Goal: Find specific page/section: Find specific page/section

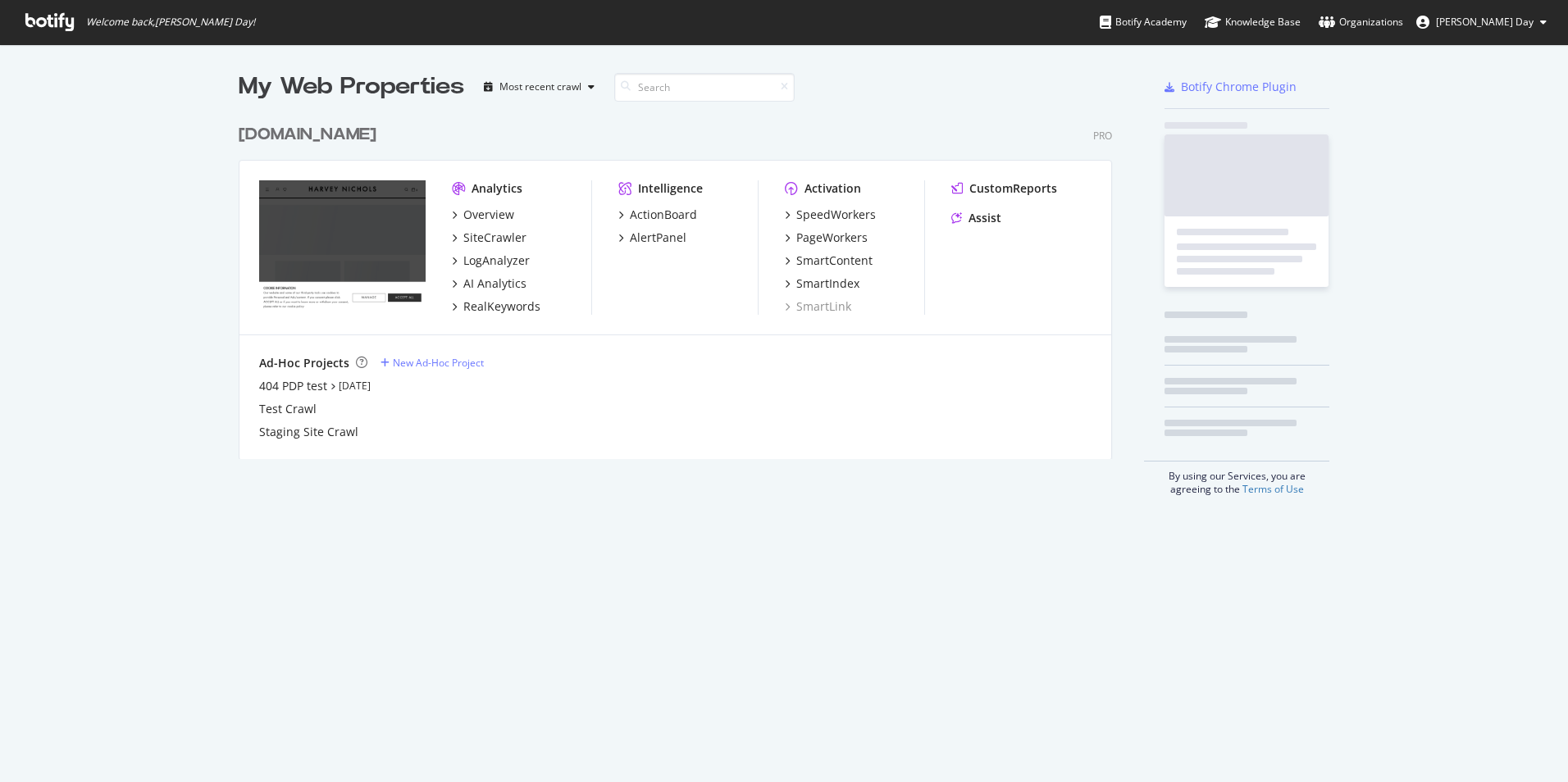
scroll to position [770, 1543]
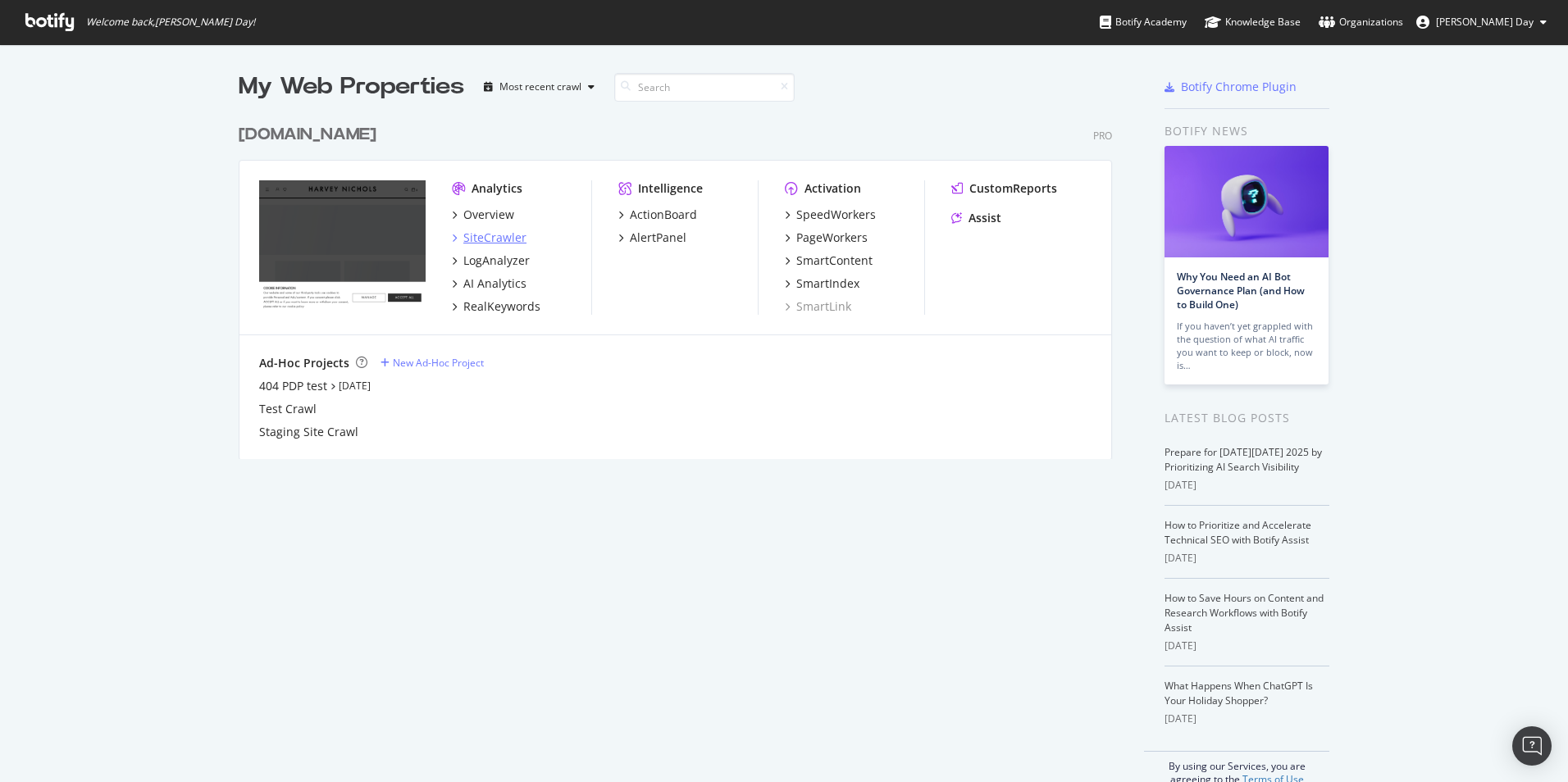
click at [491, 234] on div "SiteCrawler" at bounding box center [495, 238] width 63 height 17
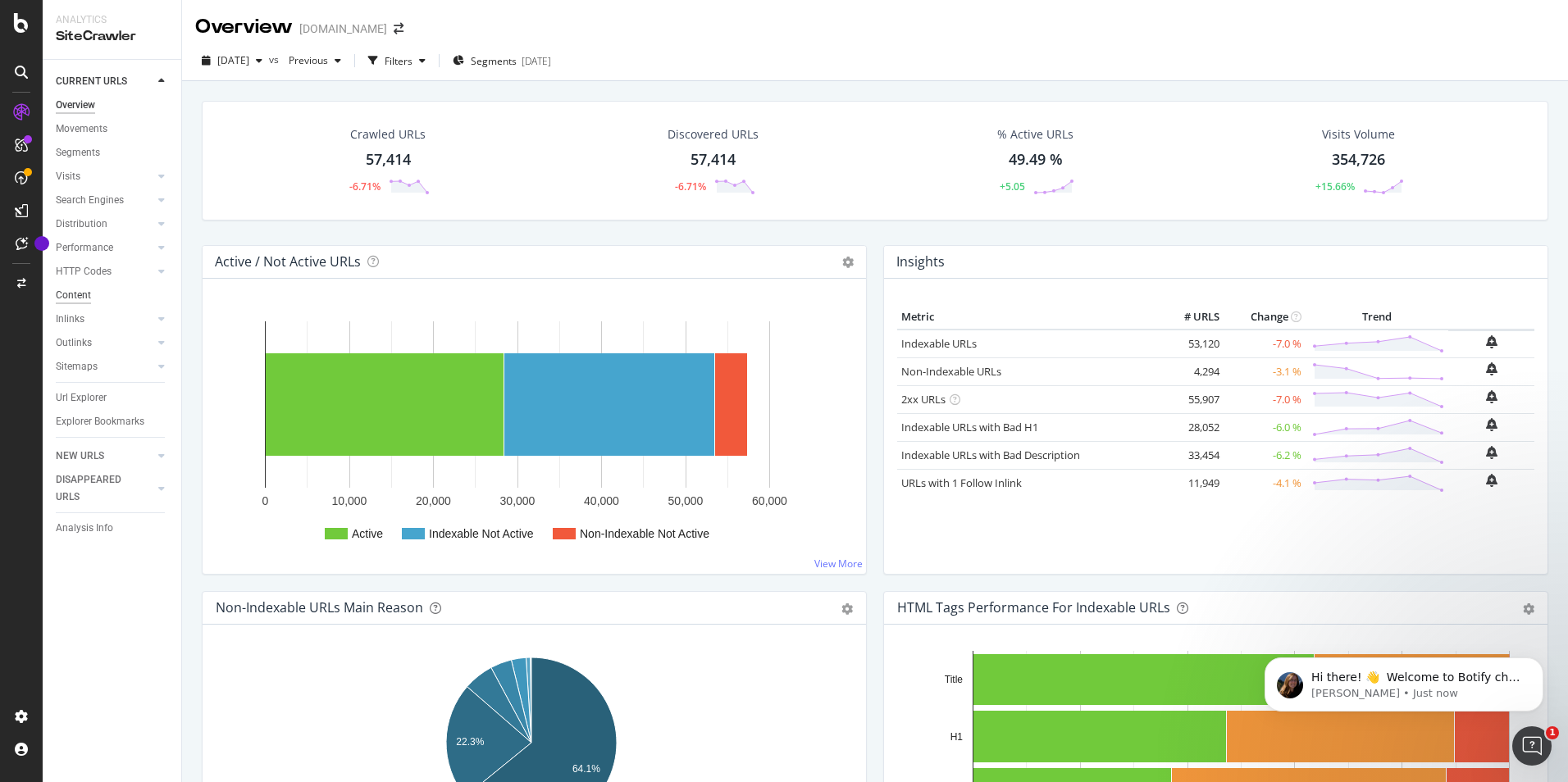
click at [70, 298] on div "Content" at bounding box center [74, 296] width 35 height 18
